Goal: Task Accomplishment & Management: Use online tool/utility

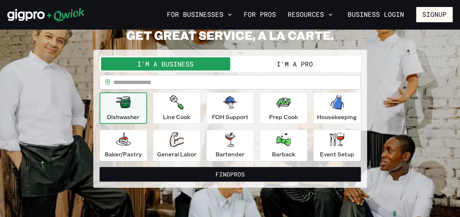
scroll to position [34, 0]
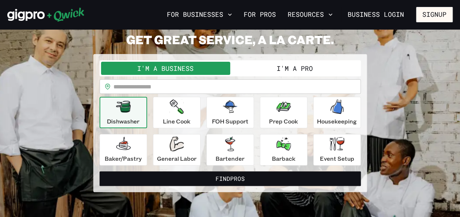
click at [155, 90] on input "text" at bounding box center [236, 86] width 247 height 15
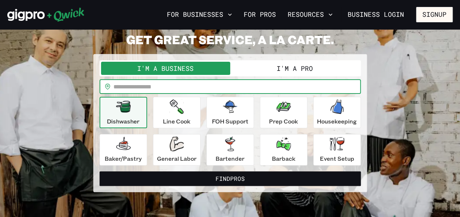
type input "*****"
click at [217, 149] on div "Bartender" at bounding box center [229, 150] width 29 height 26
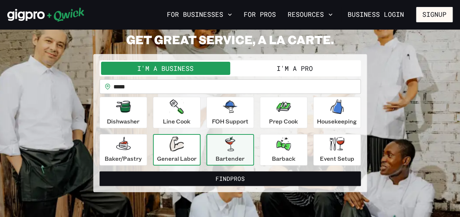
click at [183, 157] on p "General Labor" at bounding box center [176, 158] width 39 height 9
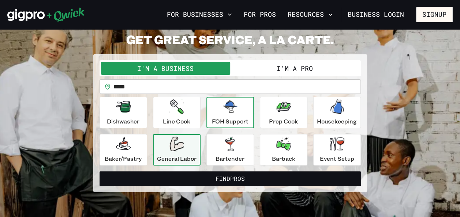
click at [226, 114] on div "FOH Support" at bounding box center [230, 112] width 37 height 26
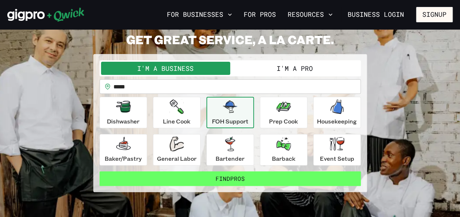
click at [255, 178] on button "Find Pros" at bounding box center [229, 178] width 261 height 15
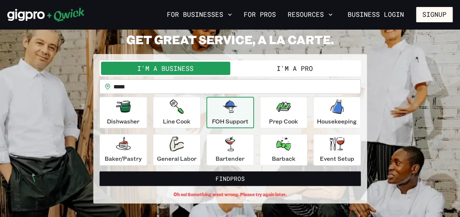
click at [138, 88] on input "*****" at bounding box center [236, 86] width 247 height 15
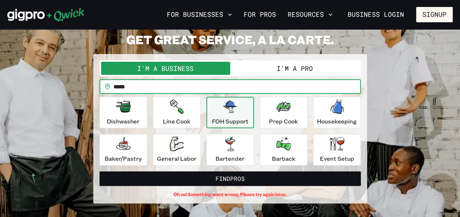
drag, startPoint x: 140, startPoint y: 83, endPoint x: 58, endPoint y: 79, distance: 81.7
click at [58, 79] on div "**********" at bounding box center [229, 117] width 445 height 171
click at [276, 70] on button "I'm a Pro" at bounding box center [294, 68] width 129 height 13
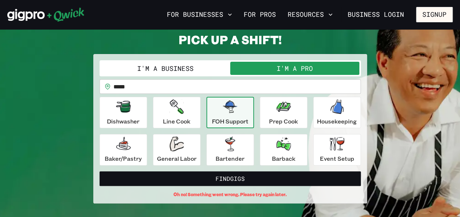
click at [175, 69] on button "I'm a Business" at bounding box center [165, 68] width 129 height 13
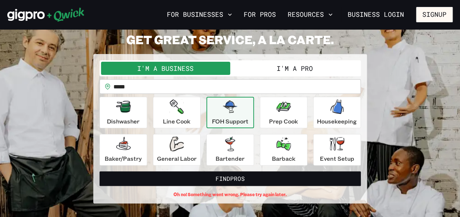
click at [264, 71] on button "I'm a Pro" at bounding box center [294, 68] width 129 height 13
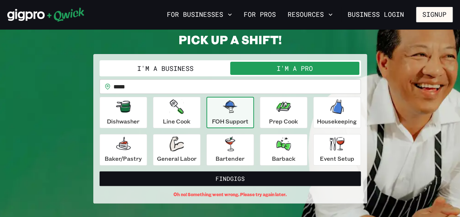
click at [189, 69] on button "I'm a Business" at bounding box center [165, 68] width 129 height 13
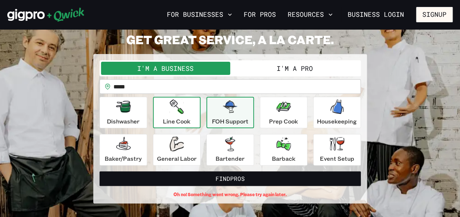
click at [185, 113] on div "Line Cook" at bounding box center [176, 112] width 27 height 26
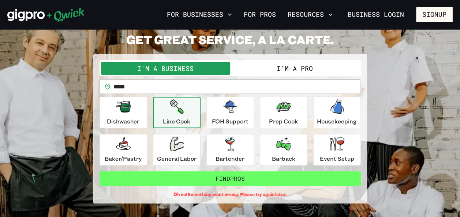
click at [208, 181] on button "Find Pros" at bounding box center [229, 178] width 261 height 15
